Goal: Information Seeking & Learning: Learn about a topic

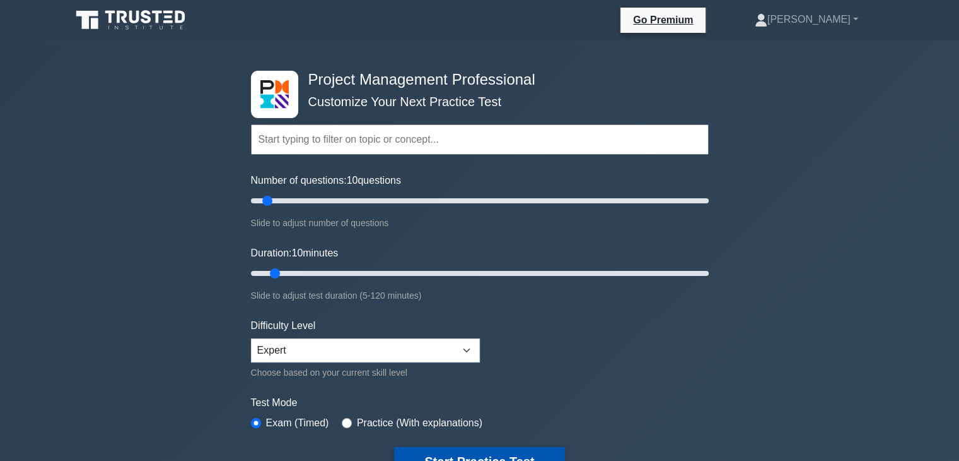
click at [503, 456] on button "Start Practice Test" at bounding box center [479, 461] width 170 height 29
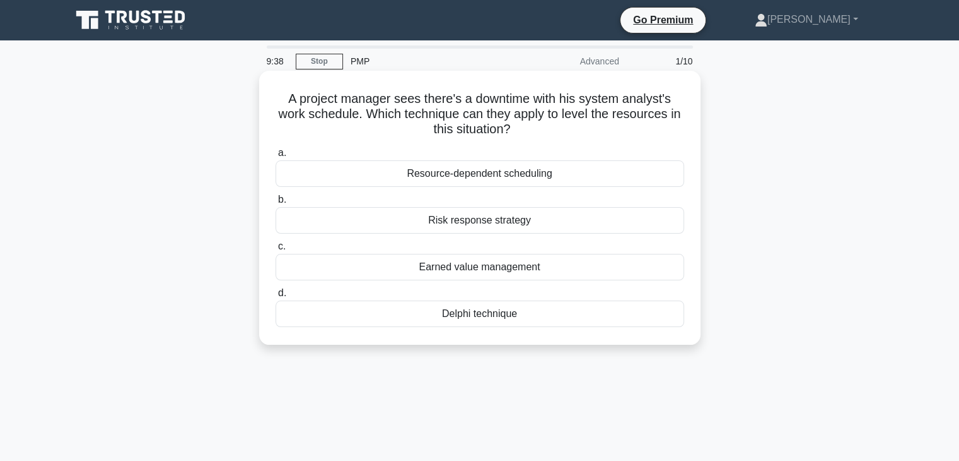
click at [474, 175] on div "Resource-dependent scheduling" at bounding box center [480, 173] width 409 height 26
click at [276, 157] on input "a. Resource-dependent scheduling" at bounding box center [276, 153] width 0 height 8
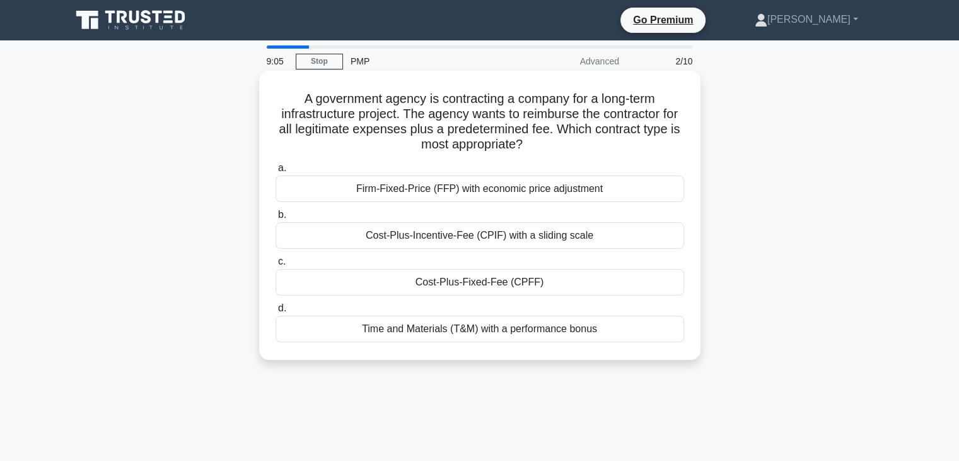
click at [473, 285] on div "Cost-Plus-Fixed-Fee (CPFF)" at bounding box center [480, 282] width 409 height 26
click at [276, 266] on input "c. Cost-Plus-Fixed-Fee (CPFF)" at bounding box center [276, 261] width 0 height 8
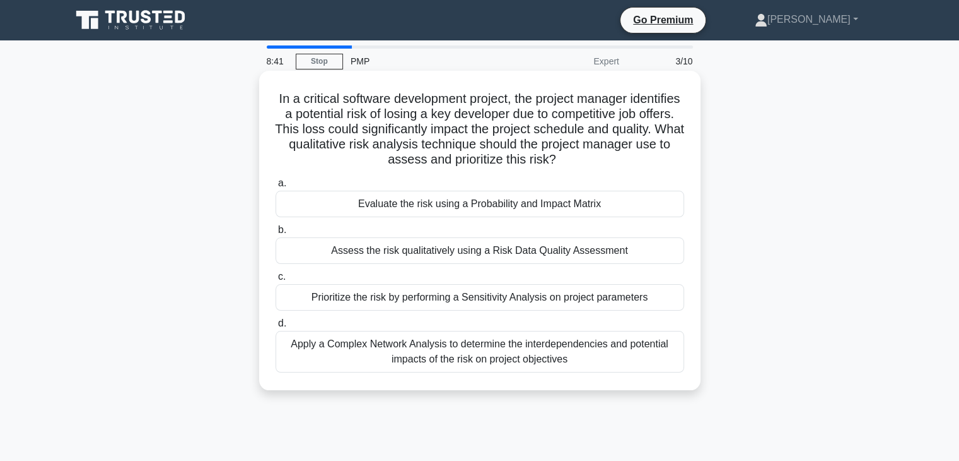
click at [458, 343] on div "Apply a Complex Network Analysis to determine the interdependencies and potenti…" at bounding box center [480, 352] width 409 height 42
click at [276, 327] on input "d. Apply a Complex Network Analysis to determine the interdependencies and pote…" at bounding box center [276, 323] width 0 height 8
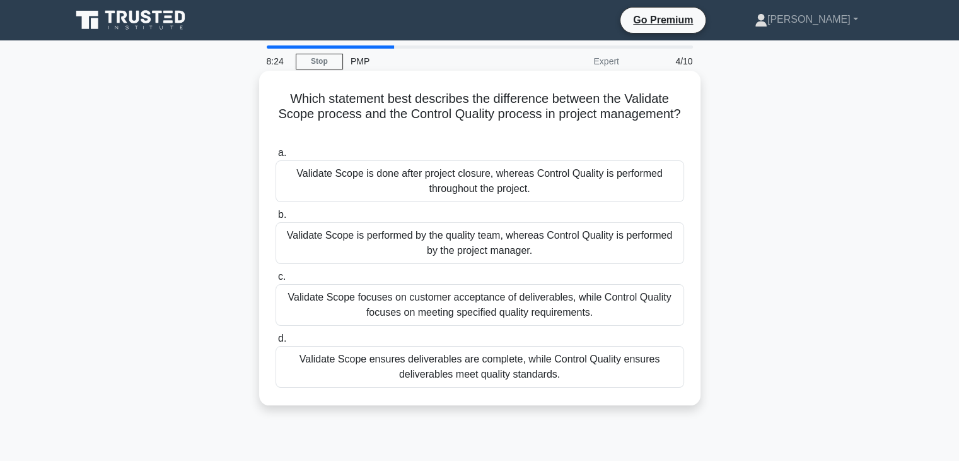
click at [490, 359] on div "Validate Scope ensures deliverables are complete, while Control Quality ensures…" at bounding box center [480, 367] width 409 height 42
click at [276, 343] on input "d. Validate Scope ensures deliverables are complete, while Control Quality ensu…" at bounding box center [276, 338] width 0 height 8
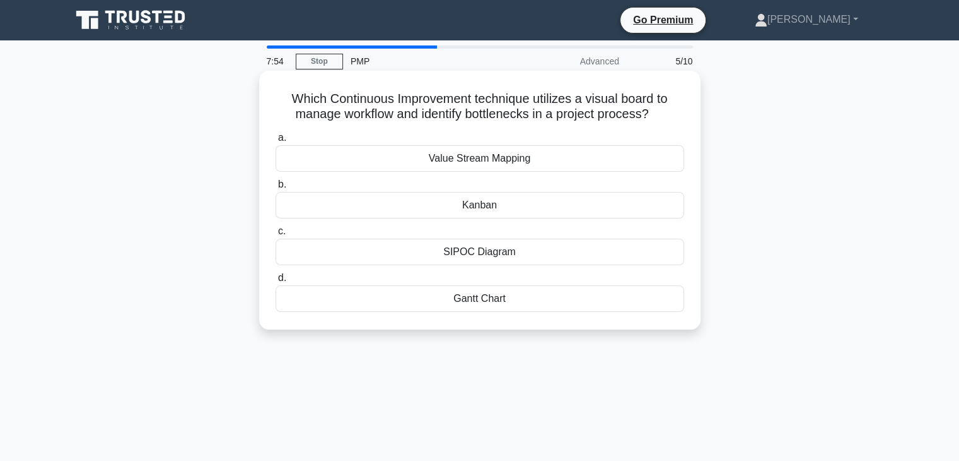
click at [462, 252] on div "SIPOC Diagram" at bounding box center [480, 251] width 409 height 26
click at [276, 235] on input "c. SIPOC Diagram" at bounding box center [276, 231] width 0 height 8
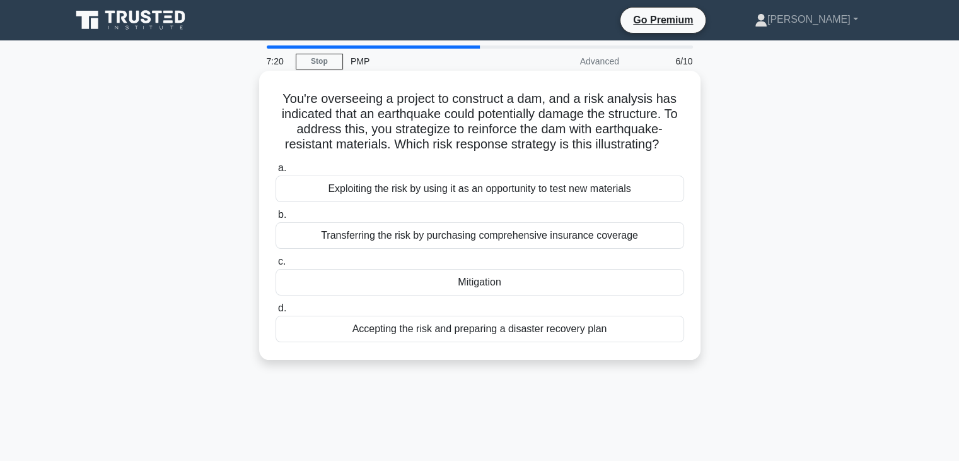
click at [465, 283] on div "Mitigation" at bounding box center [480, 282] width 409 height 26
click at [276, 266] on input "c. Mitigation" at bounding box center [276, 261] width 0 height 8
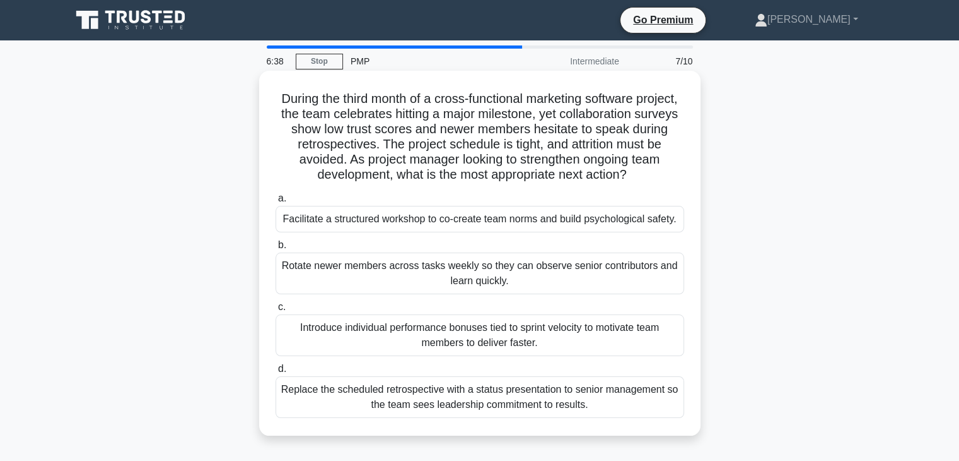
click at [487, 219] on div "Facilitate a structured workshop to co-create team norms and build psychologica…" at bounding box center [480, 219] width 409 height 26
click at [276, 202] on input "a. Facilitate a structured workshop to co-create team norms and build psycholog…" at bounding box center [276, 198] width 0 height 8
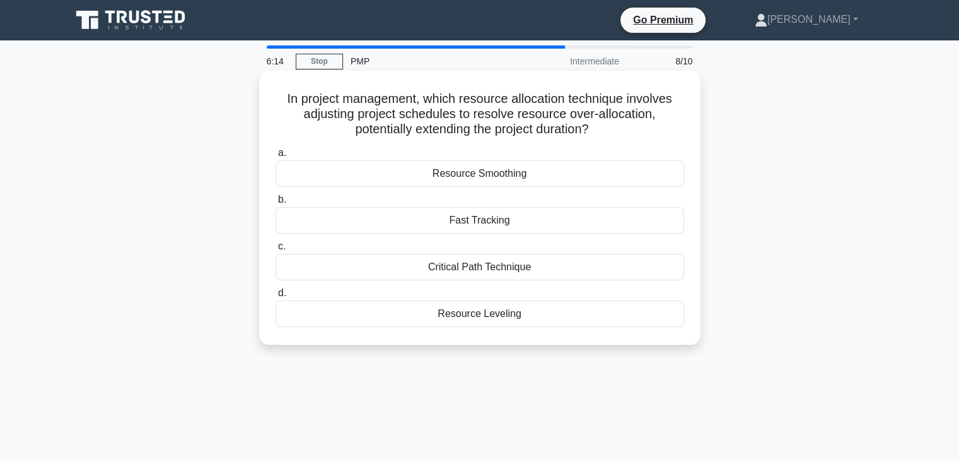
click at [497, 177] on div "Resource Smoothing" at bounding box center [480, 173] width 409 height 26
click at [276, 157] on input "a. Resource Smoothing" at bounding box center [276, 153] width 0 height 8
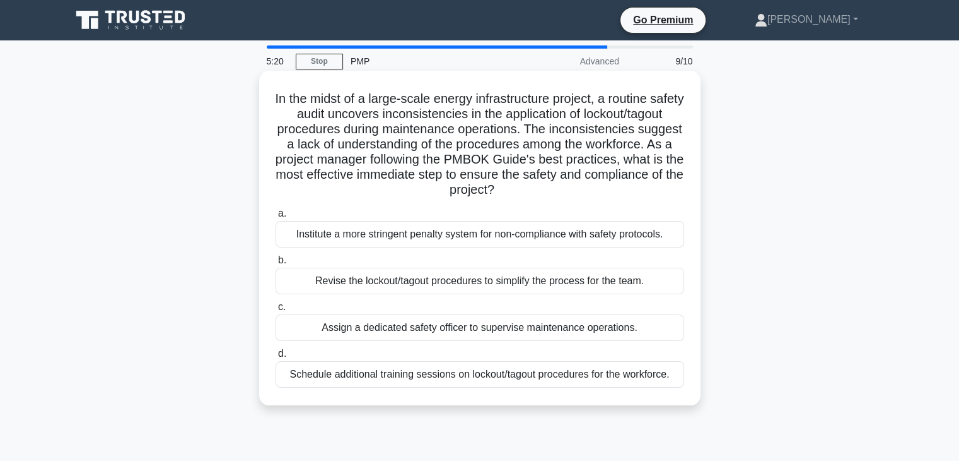
click at [434, 374] on div "Schedule additional training sessions on lockout/tagout procedures for the work…" at bounding box center [480, 374] width 409 height 26
click at [276, 358] on input "d. Schedule additional training sessions on lockout/tagout procedures for the w…" at bounding box center [276, 353] width 0 height 8
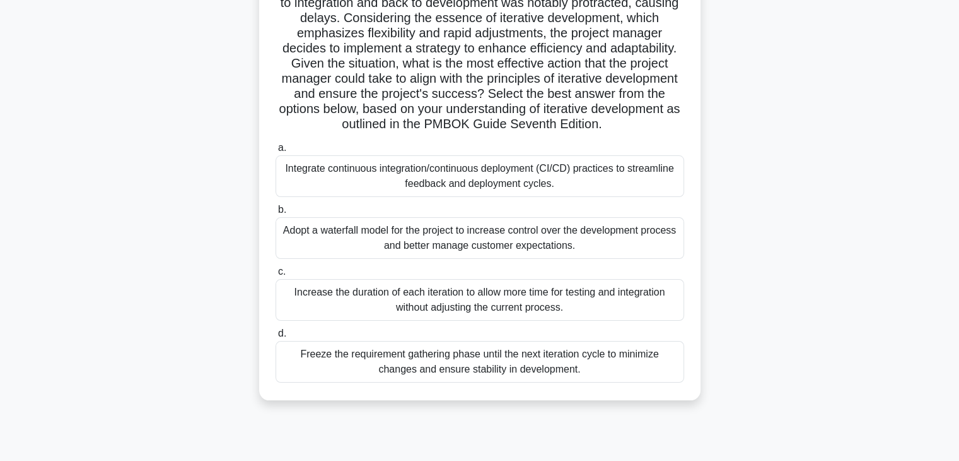
scroll to position [177, 0]
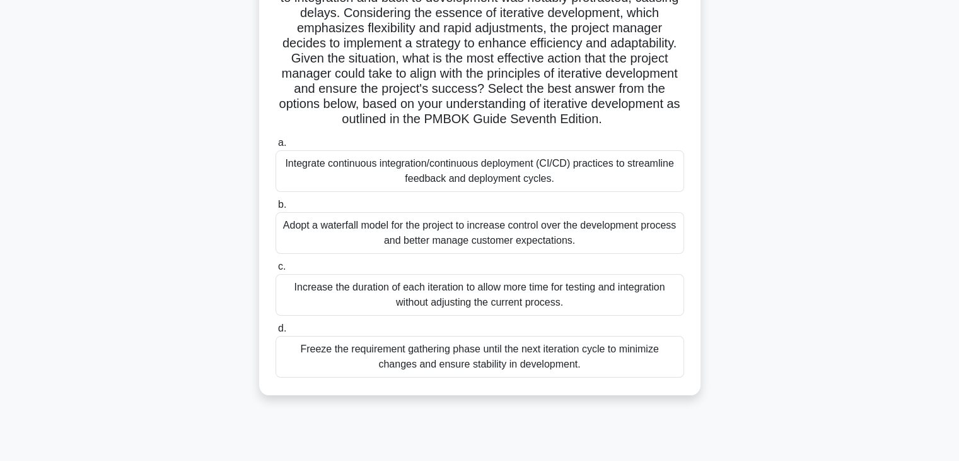
click at [449, 170] on div "Integrate continuous integration/continuous deployment (CI/CD) practices to str…" at bounding box center [480, 171] width 409 height 42
click at [276, 147] on input "a. Integrate continuous integration/continuous deployment (CI/CD) practices to …" at bounding box center [276, 143] width 0 height 8
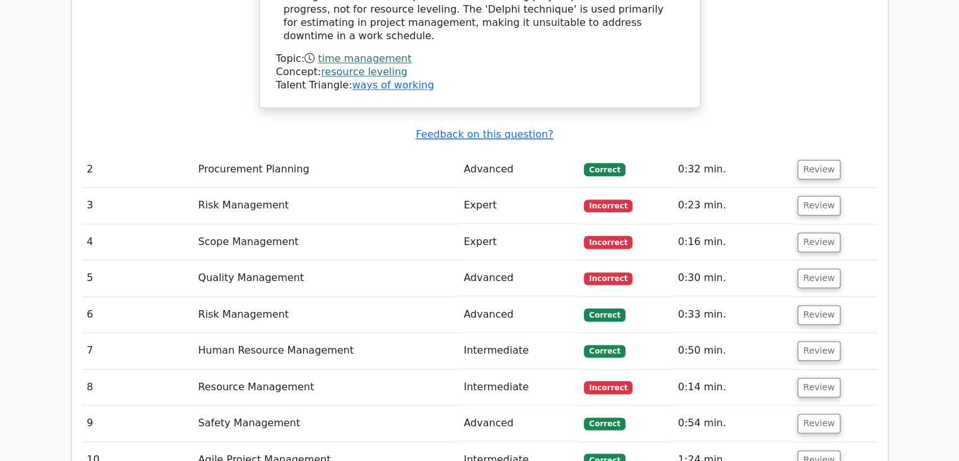
scroll to position [1590, 0]
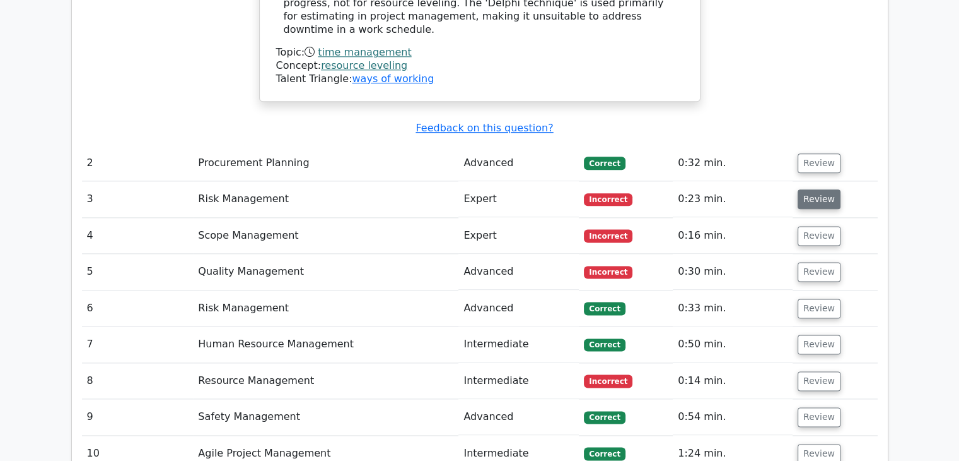
click at [815, 189] on button "Review" at bounding box center [819, 199] width 43 height 20
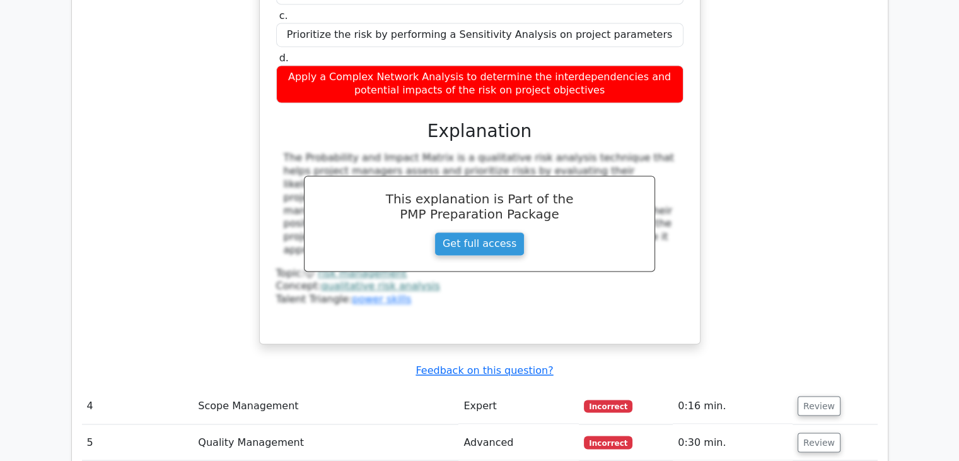
scroll to position [2044, 0]
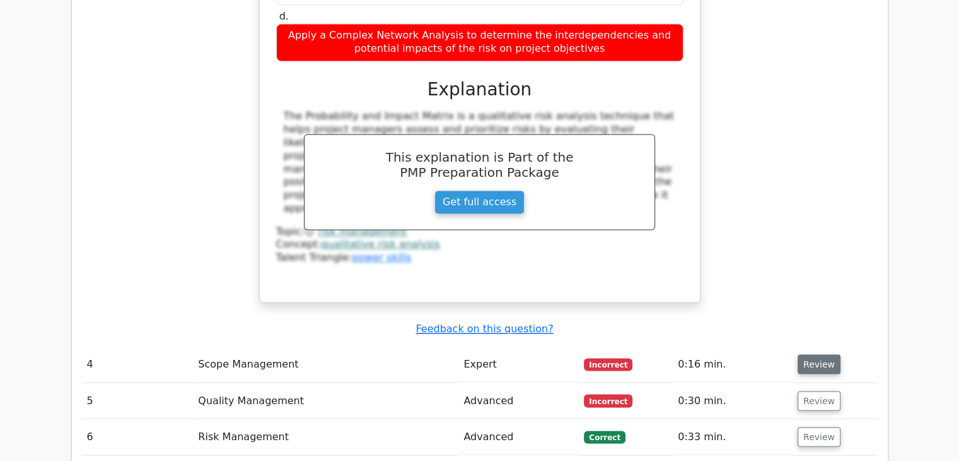
click at [821, 354] on button "Review" at bounding box center [819, 364] width 43 height 20
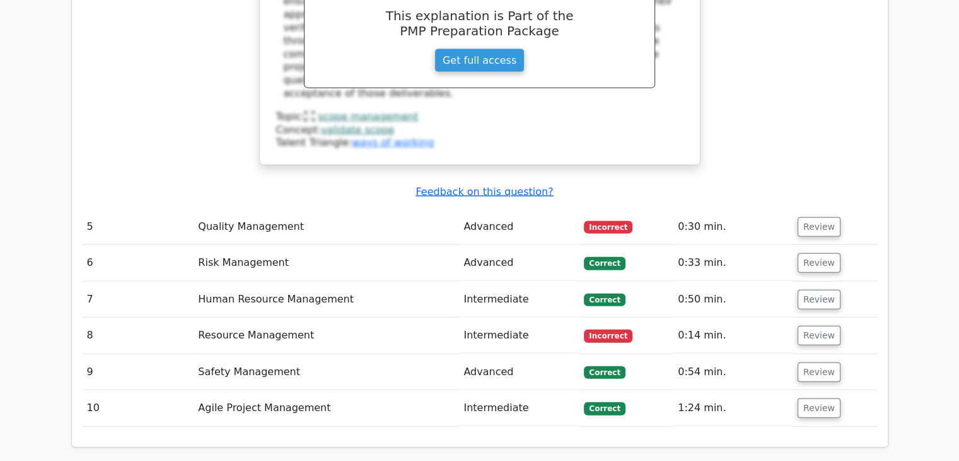
scroll to position [2801, 0]
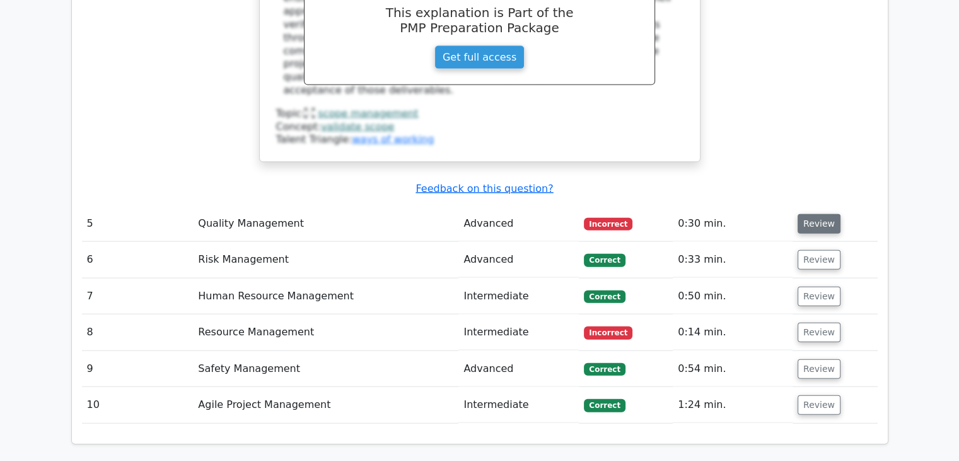
click at [815, 214] on button "Review" at bounding box center [819, 224] width 43 height 20
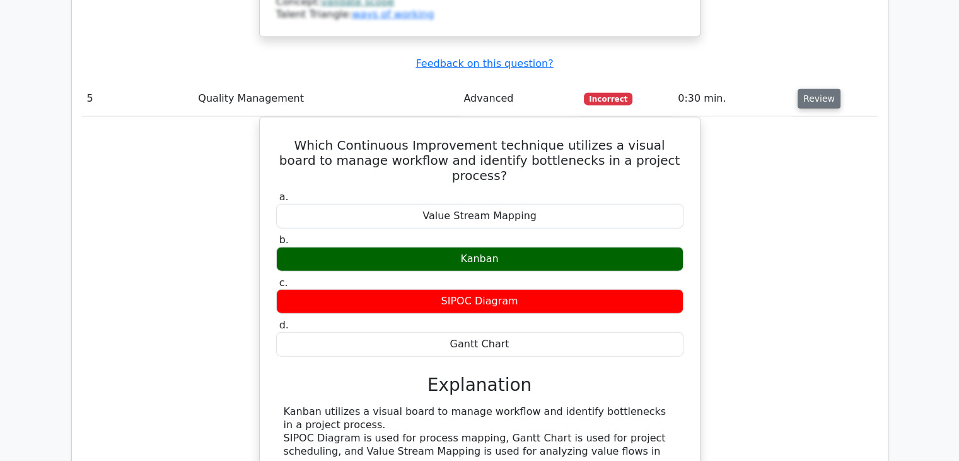
scroll to position [2927, 0]
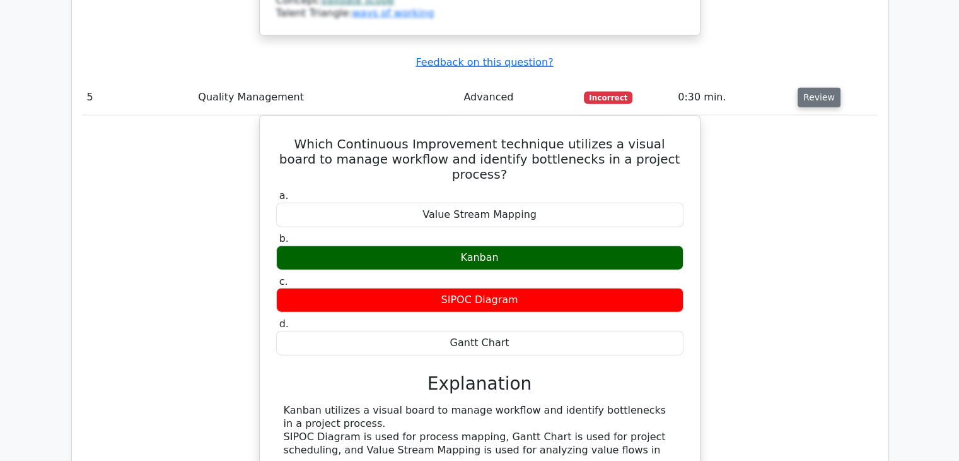
click at [815, 130] on div "Which Continuous Improvement technique utilizes a visual board to manage workfl…" at bounding box center [480, 332] width 796 height 434
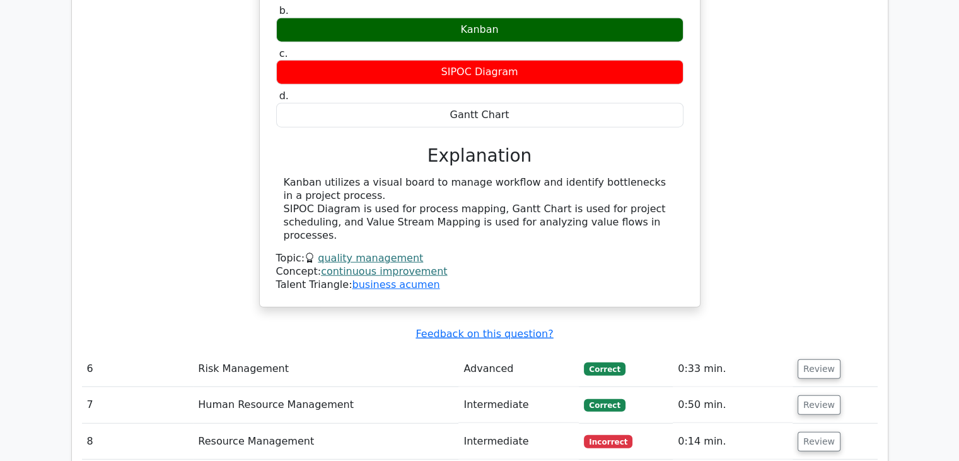
scroll to position [3179, 0]
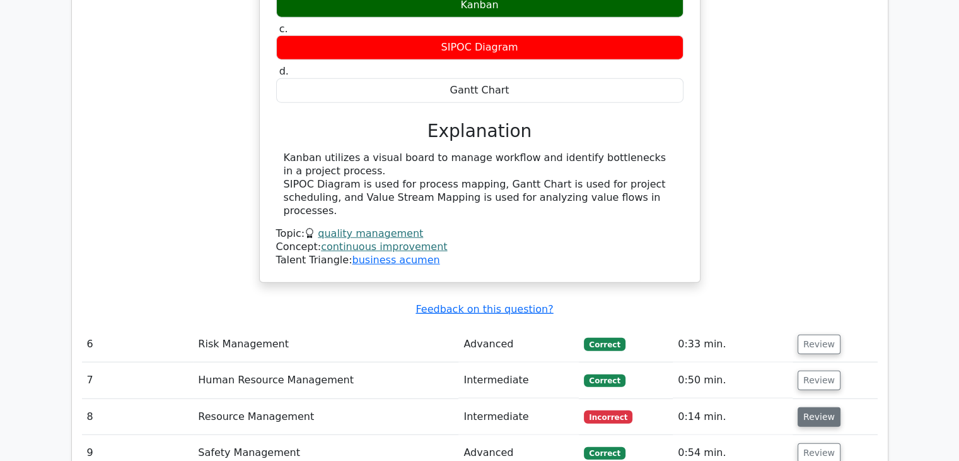
click at [807, 407] on button "Review" at bounding box center [819, 417] width 43 height 20
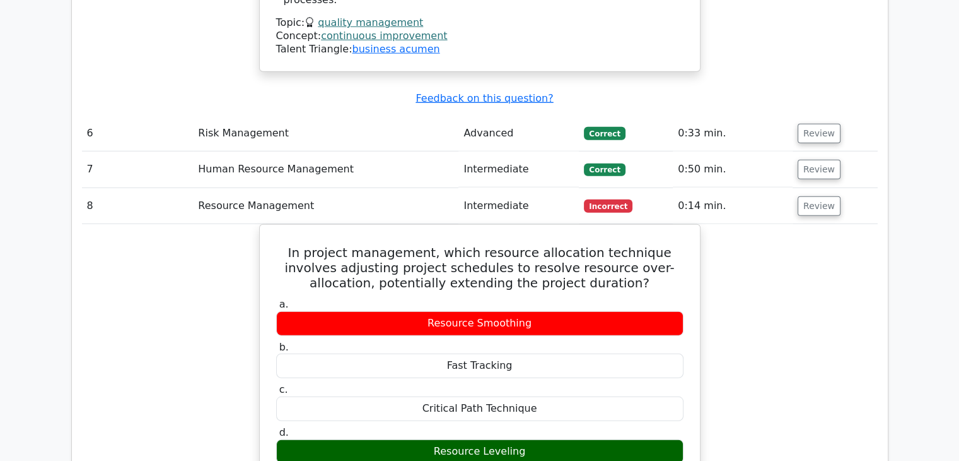
scroll to position [3378, 0]
